Goal: Use online tool/utility

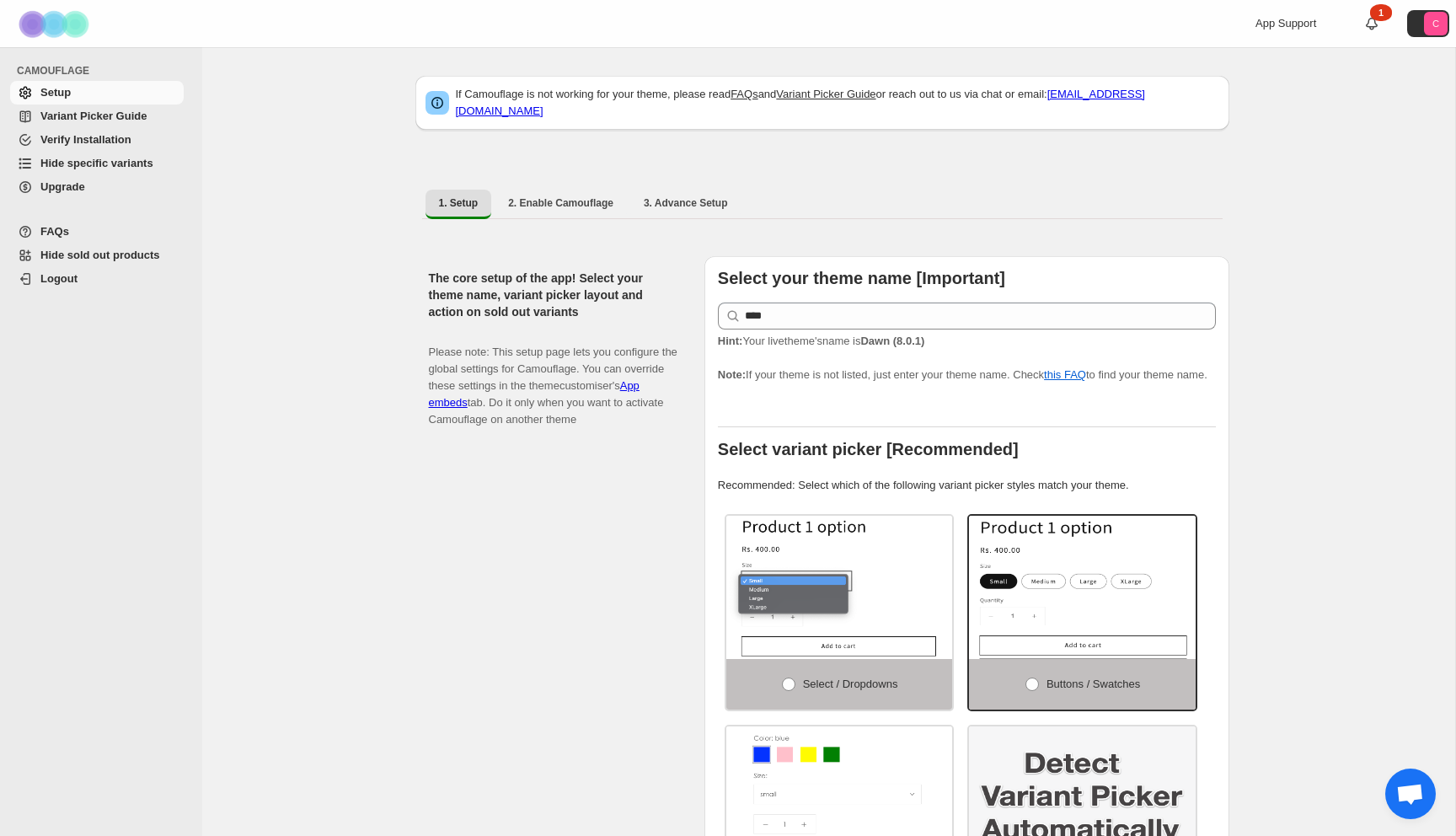
click at [98, 163] on span "Hide specific variants" at bounding box center [96, 163] width 113 height 13
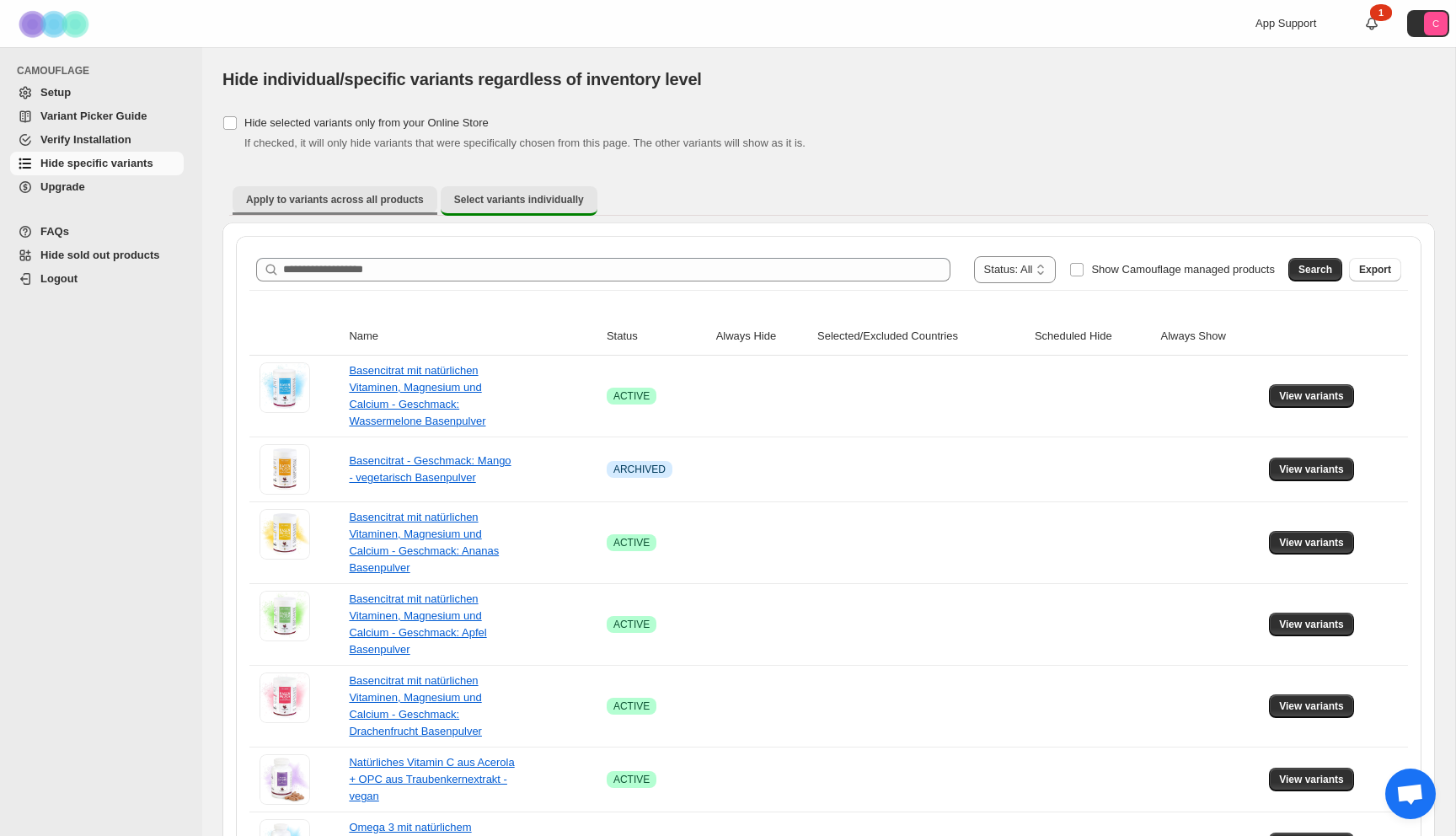
click at [339, 193] on span "Apply to variants across all products" at bounding box center [335, 199] width 178 height 13
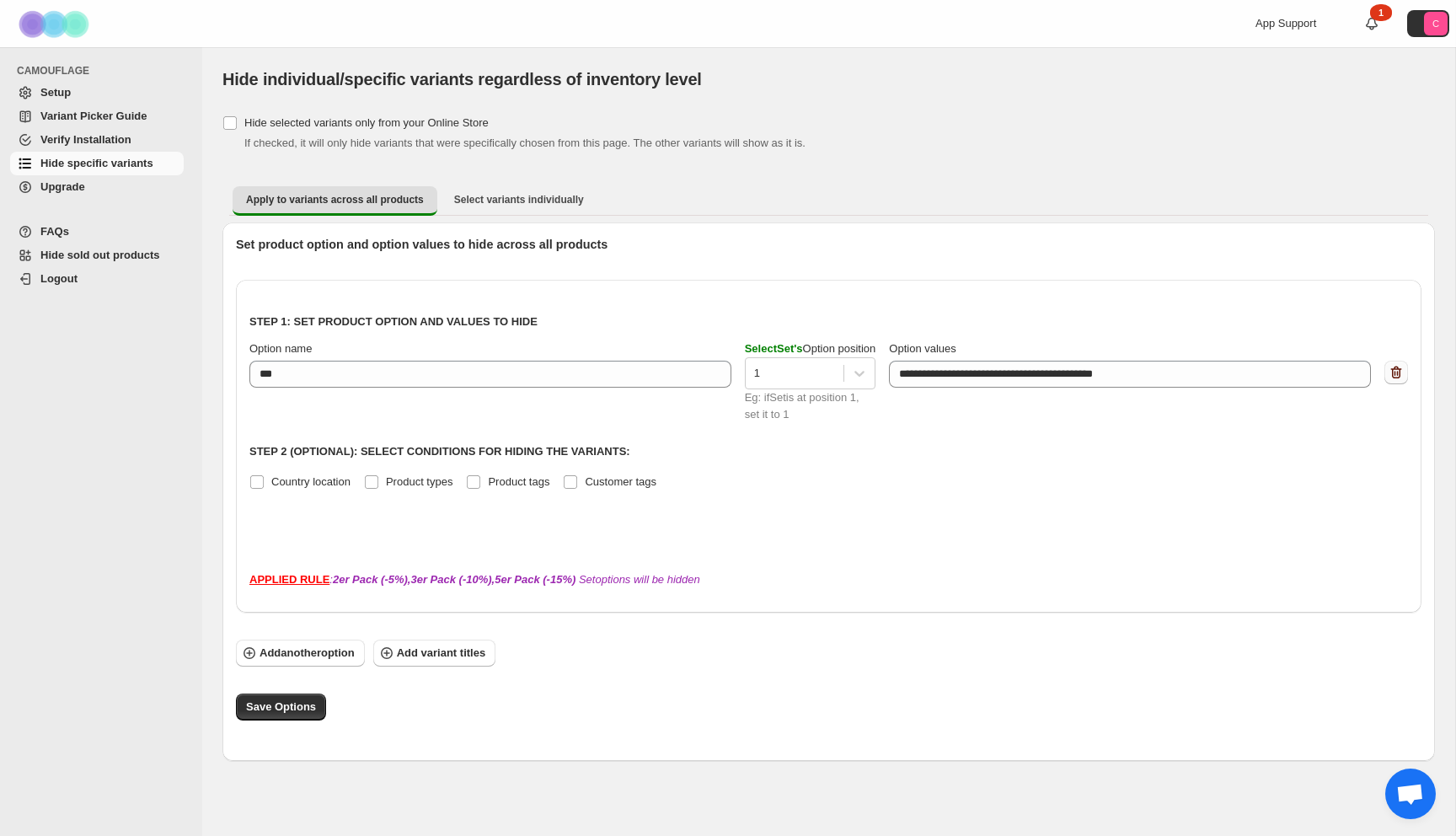
click at [1403, 376] on icon "button" at bounding box center [1396, 372] width 17 height 17
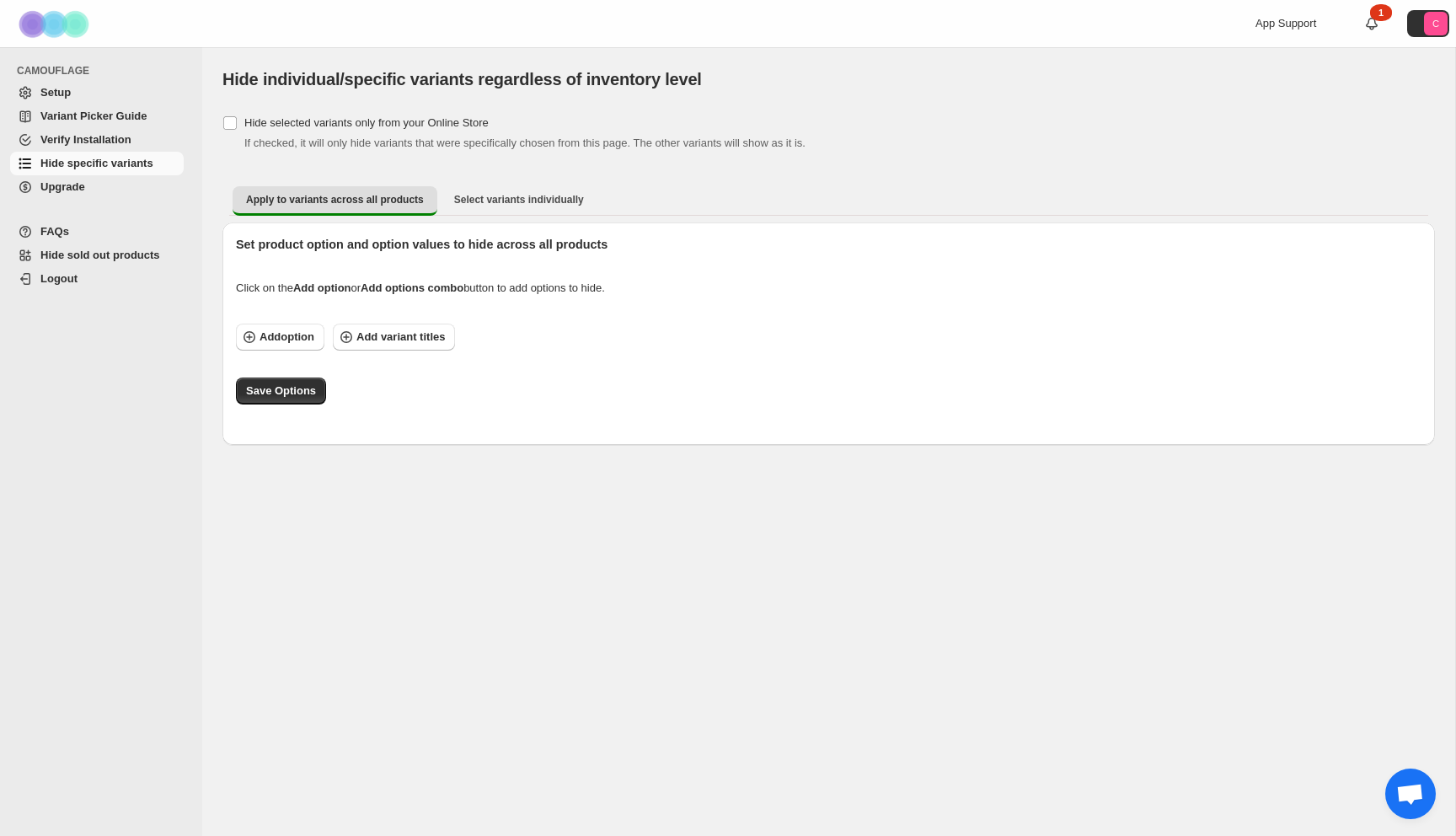
drag, startPoint x: 275, startPoint y: 393, endPoint x: 300, endPoint y: 412, distance: 31.4
click at [275, 393] on span "Save Options" at bounding box center [281, 391] width 70 height 17
